Goal: Check status: Check status

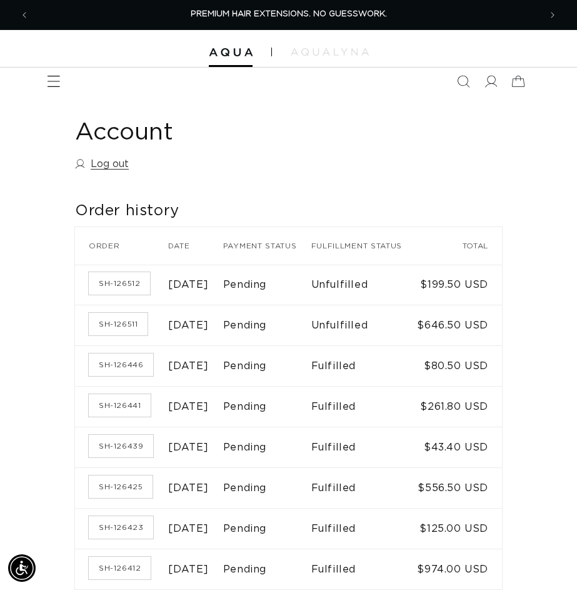
click at [56, 75] on icon "Menu" at bounding box center [54, 81] width 13 height 13
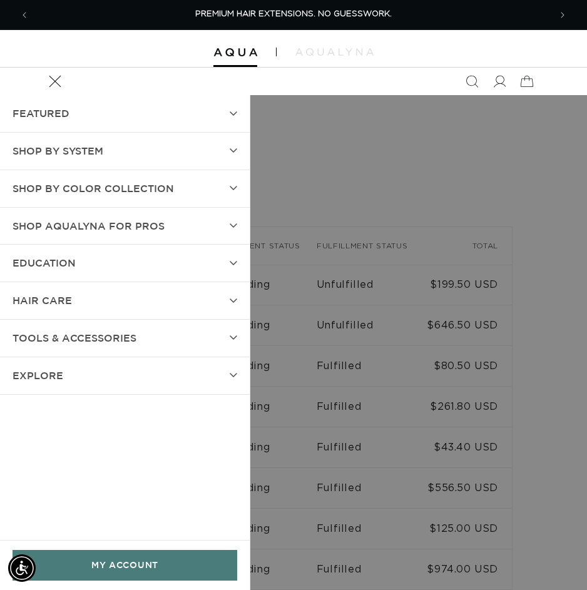
click at [75, 160] on span "SHOP BY SYSTEM" at bounding box center [58, 151] width 91 height 18
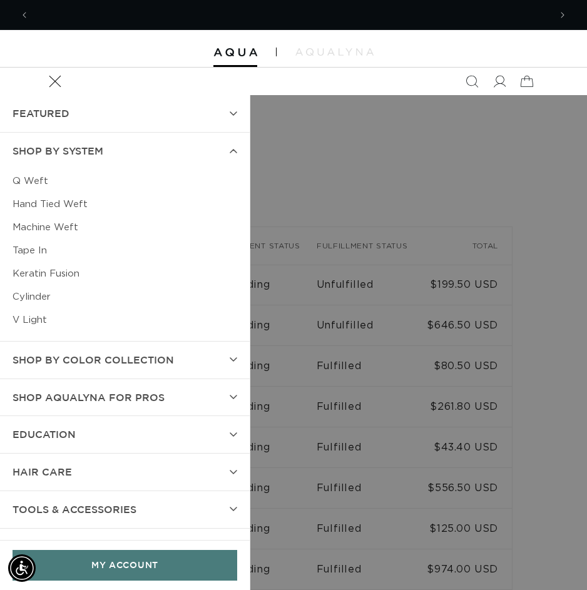
click at [31, 276] on link "Keratin Fusion" at bounding box center [125, 273] width 225 height 23
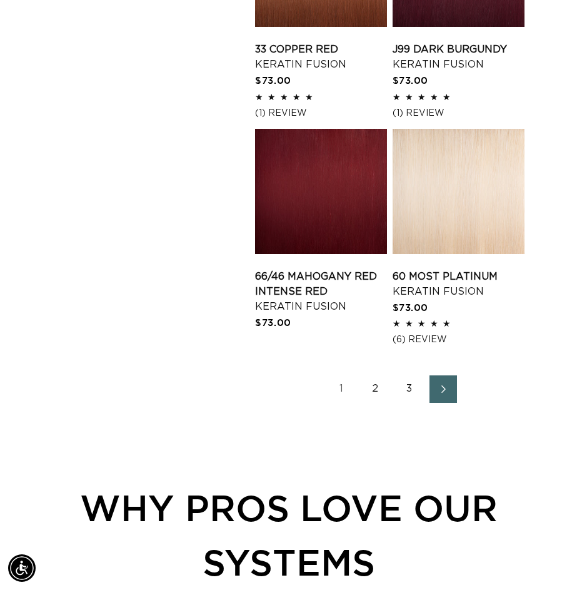
scroll to position [1939, 0]
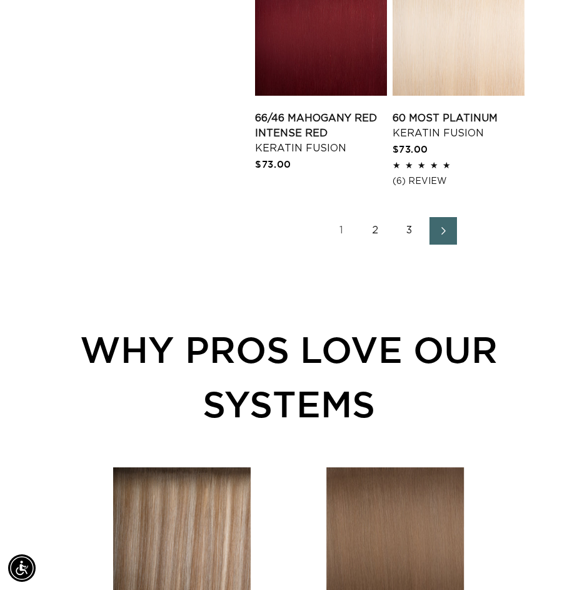
click at [378, 226] on link "2" at bounding box center [376, 231] width 28 height 28
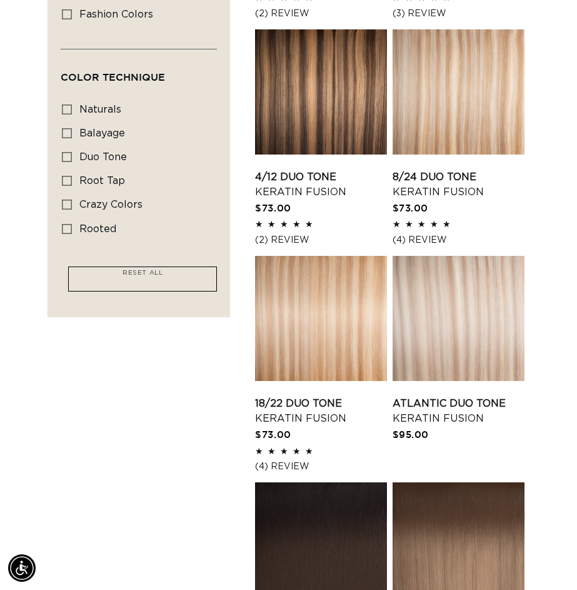
scroll to position [813, 0]
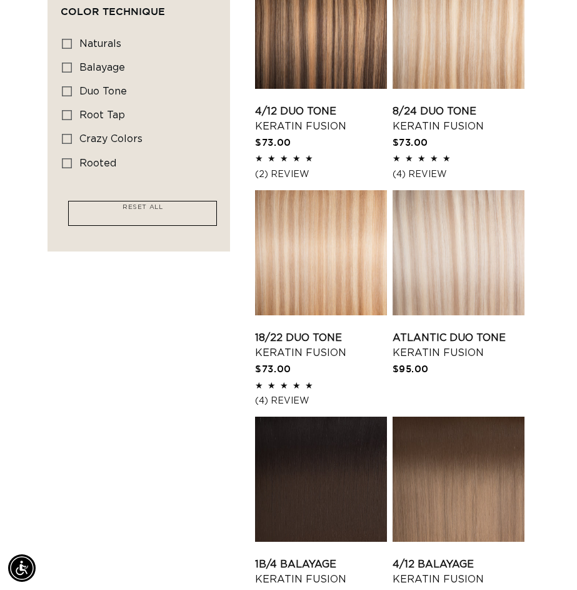
click at [474, 330] on link "Atlantic Duo Tone Keratin Fusion" at bounding box center [459, 345] width 132 height 30
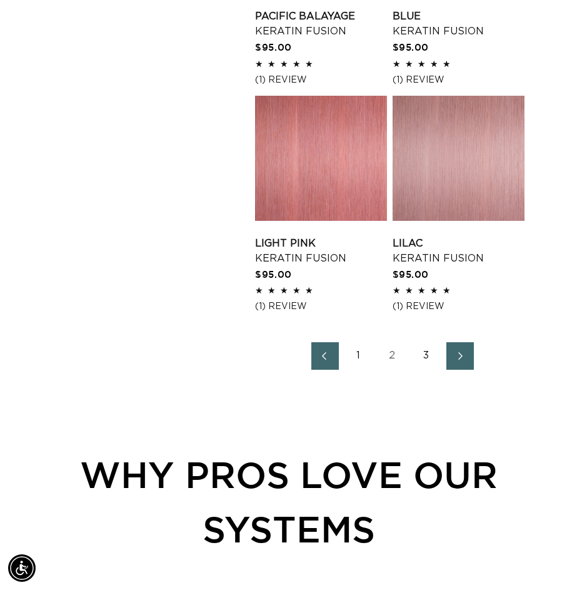
scroll to position [0, 511]
click at [420, 350] on link "3" at bounding box center [427, 356] width 28 height 28
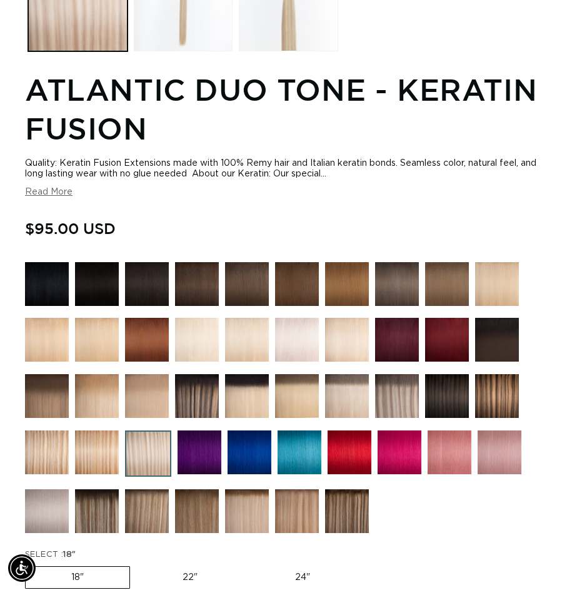
scroll to position [0, 511]
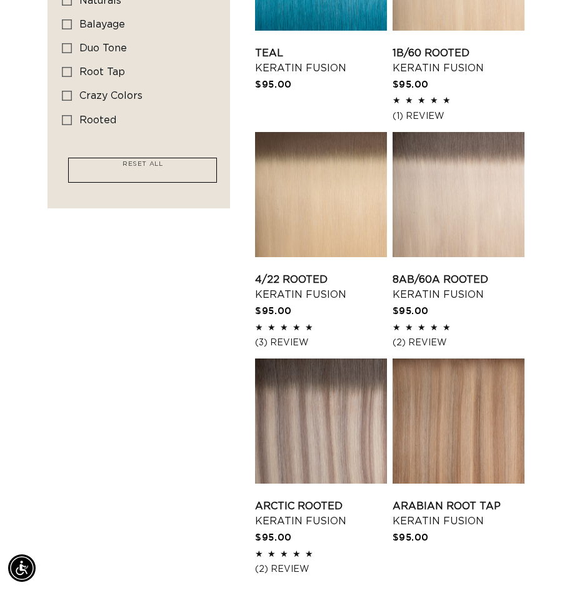
scroll to position [876, 0]
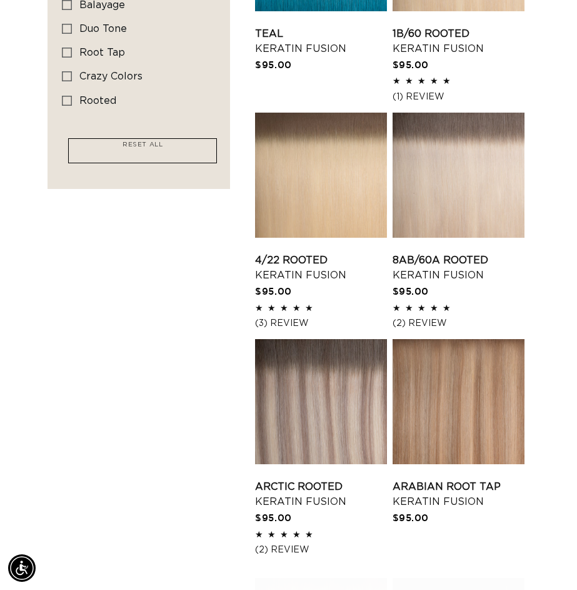
click at [313, 479] on link "Arctic Rooted Keratin Fusion" at bounding box center [321, 494] width 132 height 30
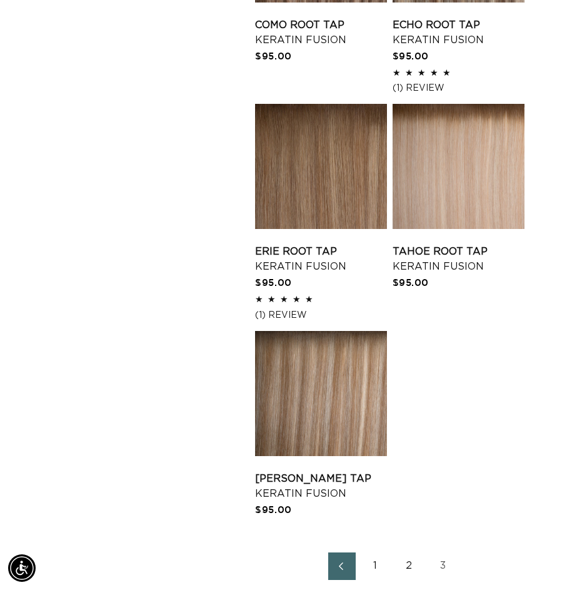
scroll to position [0, 511]
click at [330, 471] on link "Victoria Root Tap Keratin Fusion" at bounding box center [321, 486] width 132 height 30
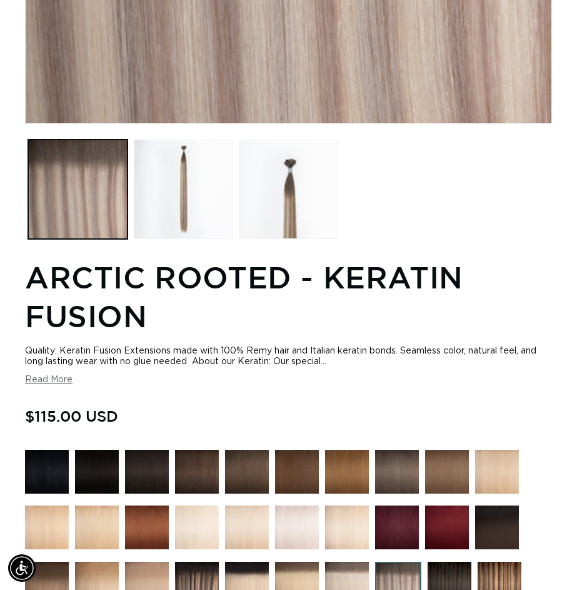
scroll to position [0, 511]
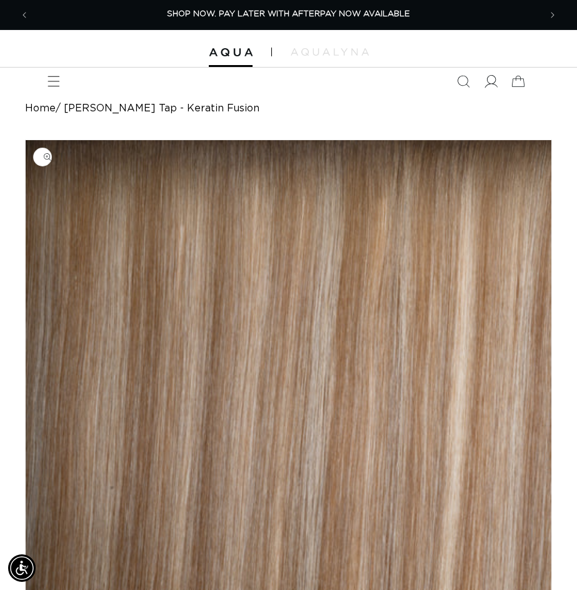
click at [491, 81] on icon at bounding box center [490, 81] width 13 height 13
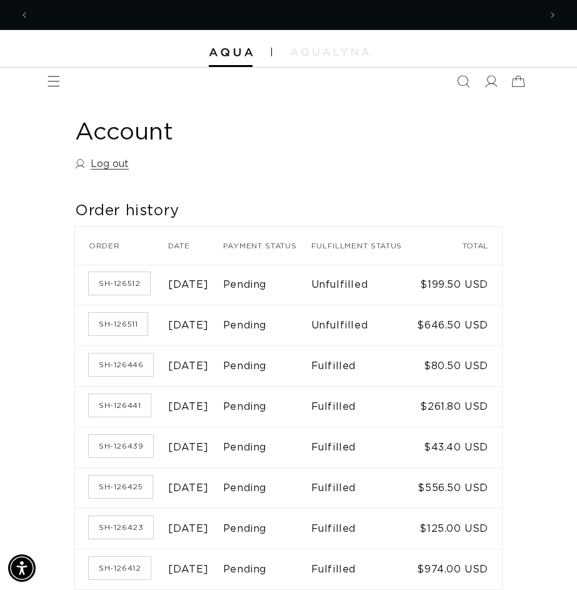
scroll to position [0, 1022]
click at [117, 295] on link "SH-126528" at bounding box center [121, 283] width 64 height 23
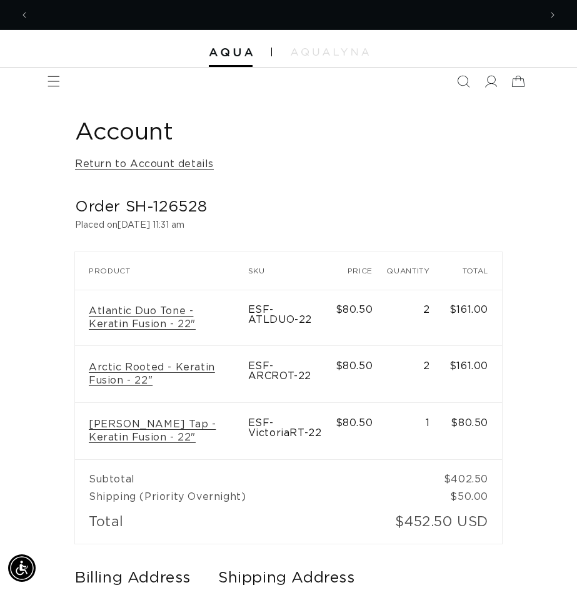
scroll to position [0, 1022]
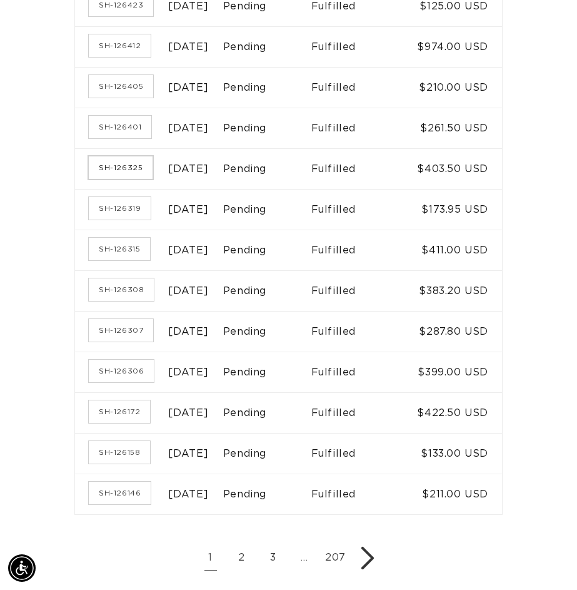
scroll to position [0, 511]
click at [113, 179] on link "SH-126325" at bounding box center [121, 167] width 64 height 23
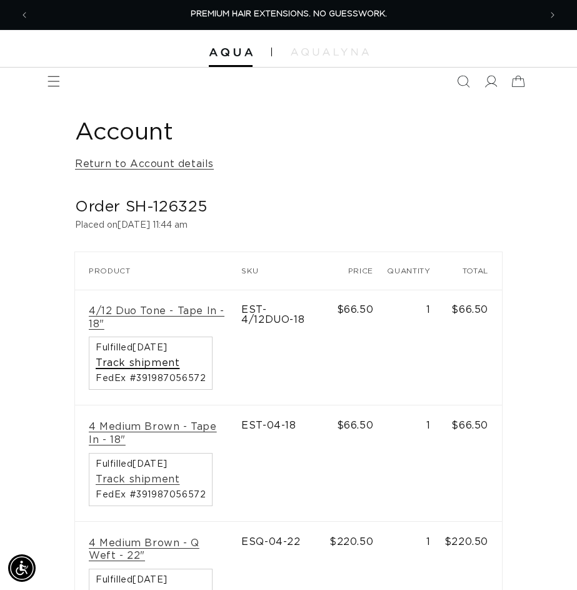
click at [152, 363] on link "Track shipment" at bounding box center [138, 363] width 84 height 13
click at [136, 362] on link "Track shipment" at bounding box center [138, 363] width 84 height 13
drag, startPoint x: 203, startPoint y: 378, endPoint x: 135, endPoint y: 387, distance: 68.1
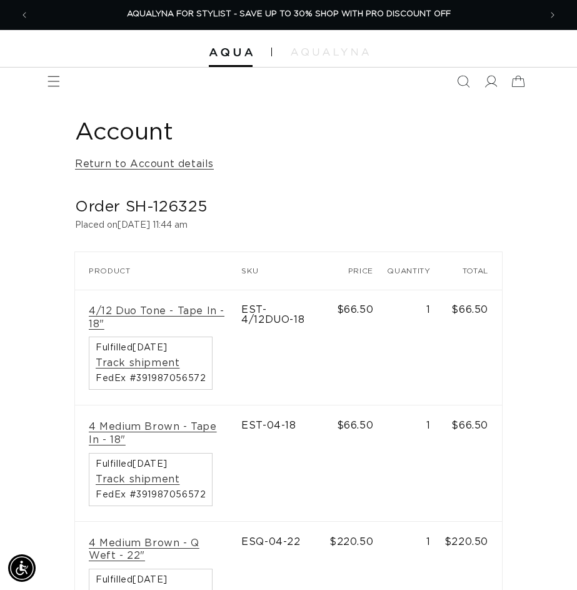
click at [135, 389] on div "Fulfilled August 11, 2025 Track shipment FedEx #391987056572" at bounding box center [151, 363] width 124 height 53
copy span "391987056572"
click at [497, 78] on span at bounding box center [491, 82] width 28 height 28
